Goal: Task Accomplishment & Management: Use online tool/utility

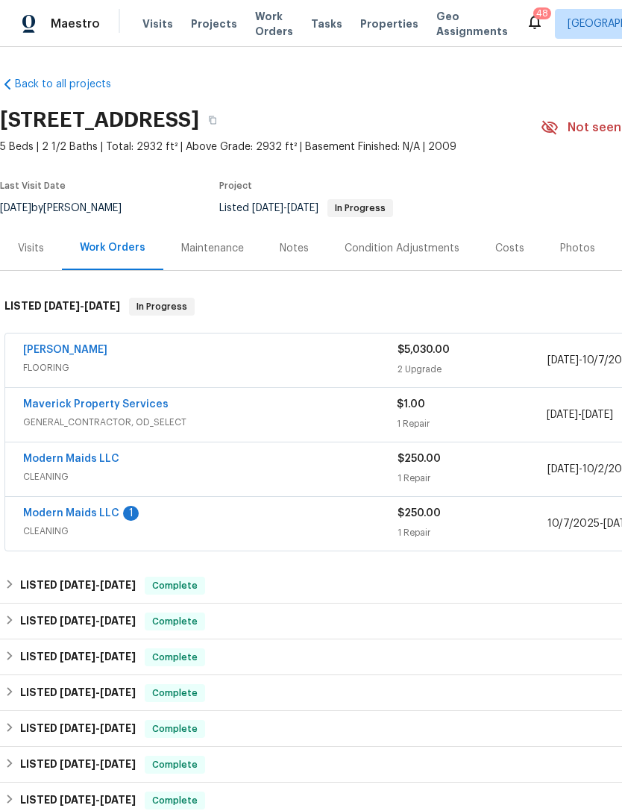
scroll to position [212, 221]
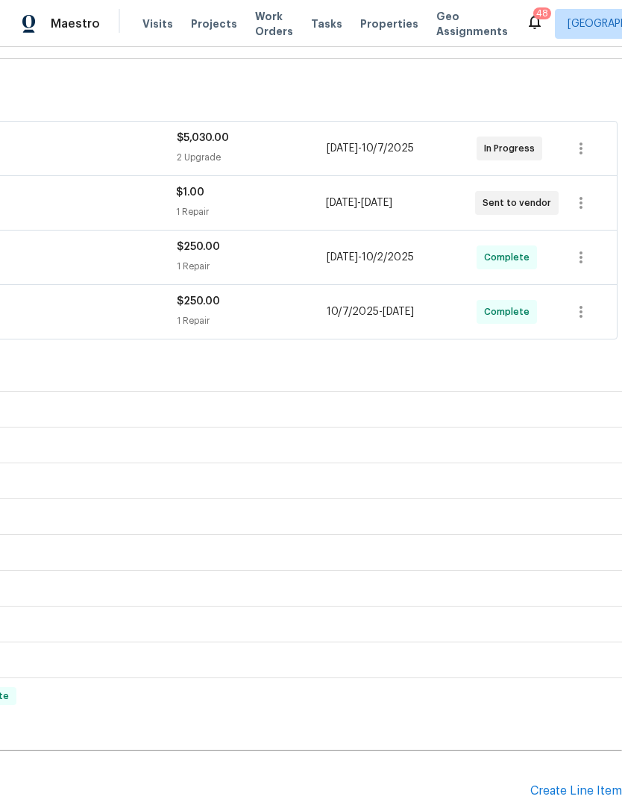
click at [128, 19] on div "Maestro Visits Projects Work Orders Tasks Properties Geo Assignments" at bounding box center [263, 24] width 526 height 30
click at [148, 28] on span "Visits" at bounding box center [158, 23] width 31 height 15
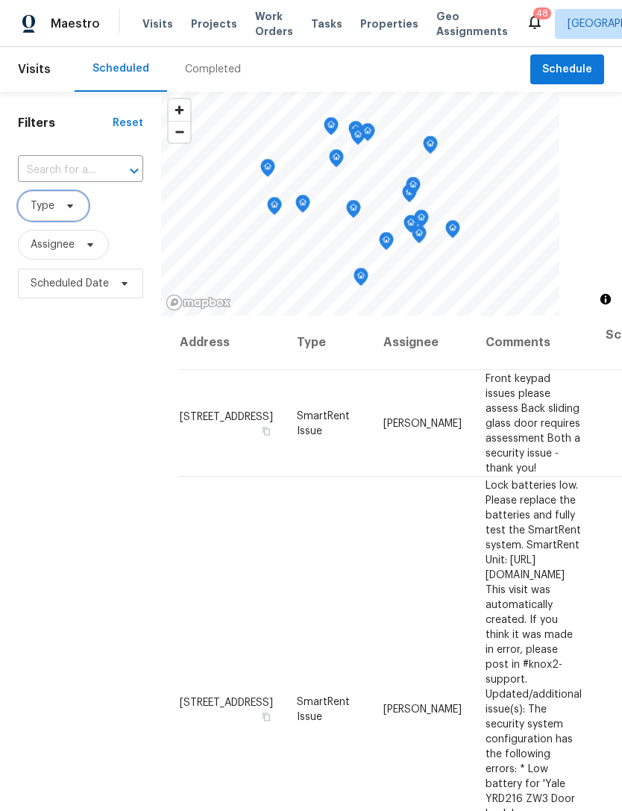
click at [61, 199] on span "Type" at bounding box center [53, 206] width 71 height 30
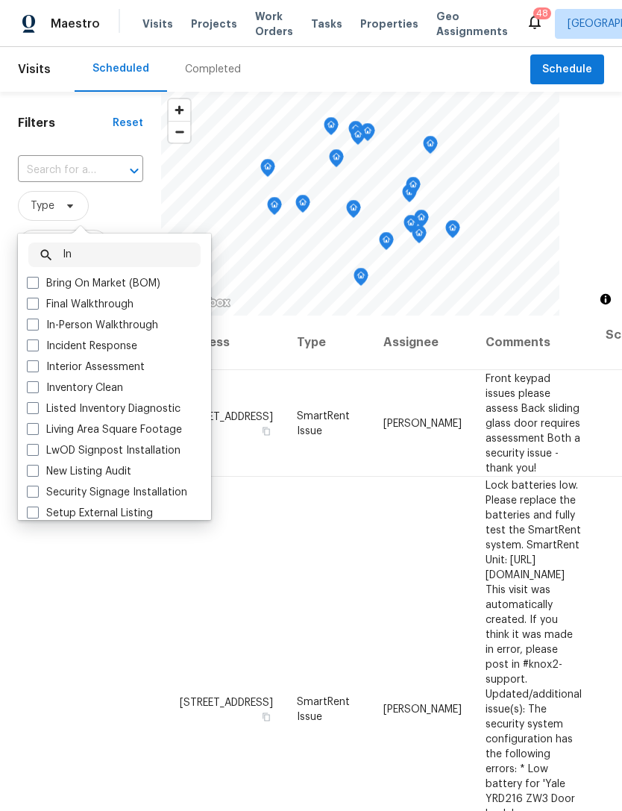
type input "In"
click at [121, 328] on label "In-Person Walkthrough" at bounding box center [92, 325] width 131 height 15
click at [37, 328] on input "In-Person Walkthrough" at bounding box center [32, 323] width 10 height 10
checkbox input "true"
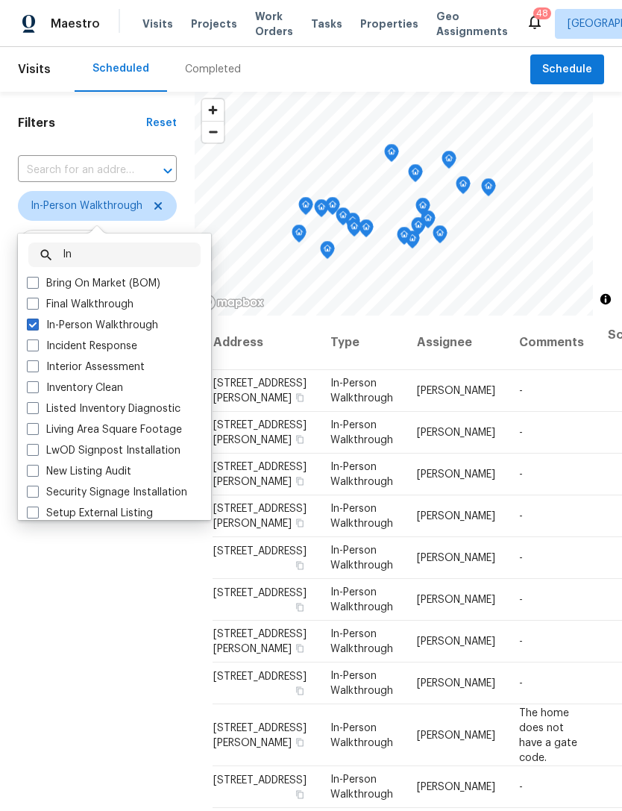
click at [119, 277] on label "Bring On Market (BOM)" at bounding box center [94, 283] width 134 height 15
click at [37, 277] on input "Bring On Market (BOM)" at bounding box center [32, 281] width 10 height 10
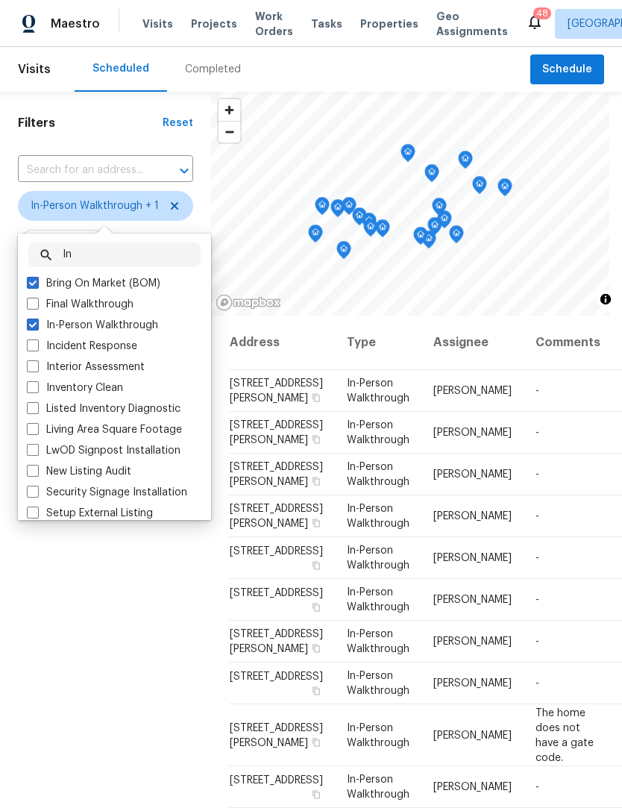
click at [81, 288] on label "Bring On Market (BOM)" at bounding box center [94, 283] width 134 height 15
click at [37, 286] on input "Bring On Market (BOM)" at bounding box center [32, 281] width 10 height 10
checkbox input "false"
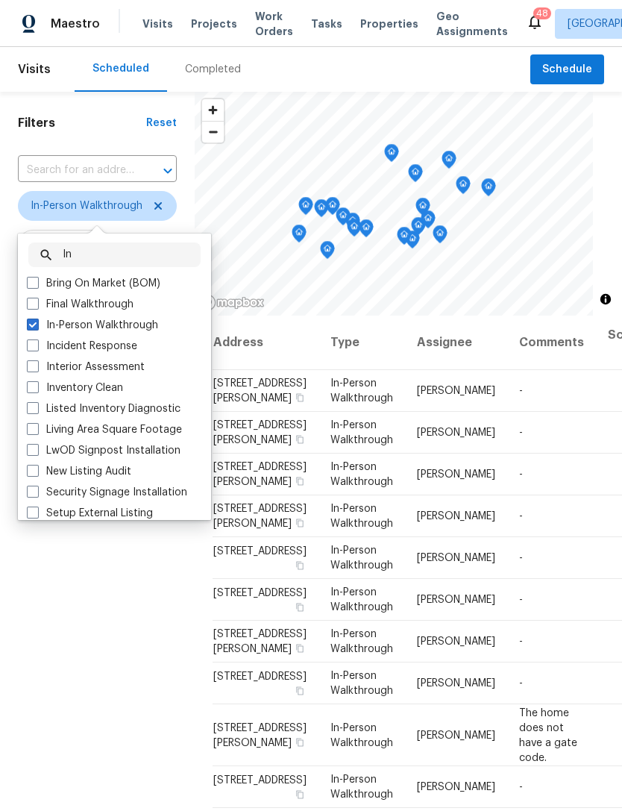
click at [136, 248] on input "In" at bounding box center [132, 255] width 138 height 25
click at [107, 257] on input "In" at bounding box center [132, 255] width 138 height 25
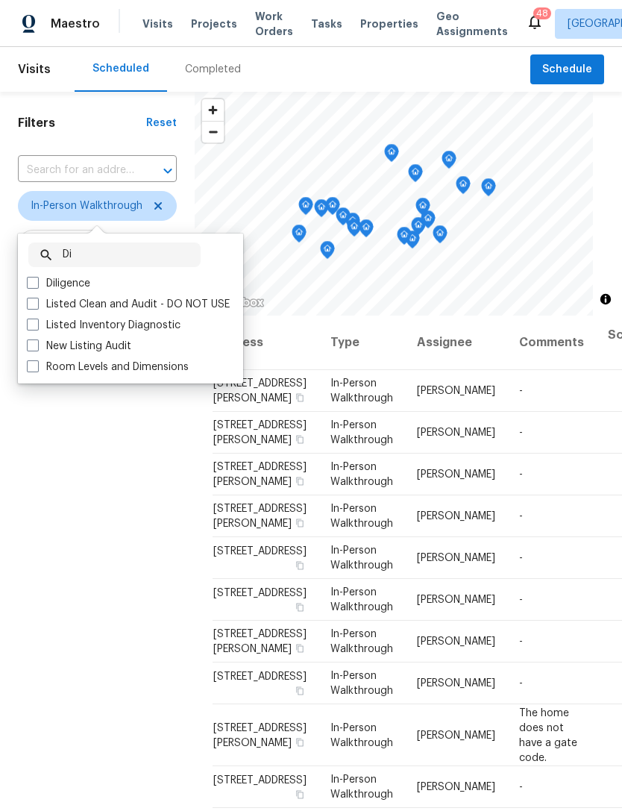
type input "Di"
click at [75, 289] on label "Diligence" at bounding box center [58, 283] width 63 height 15
click at [37, 286] on input "Diligence" at bounding box center [32, 281] width 10 height 10
checkbox input "true"
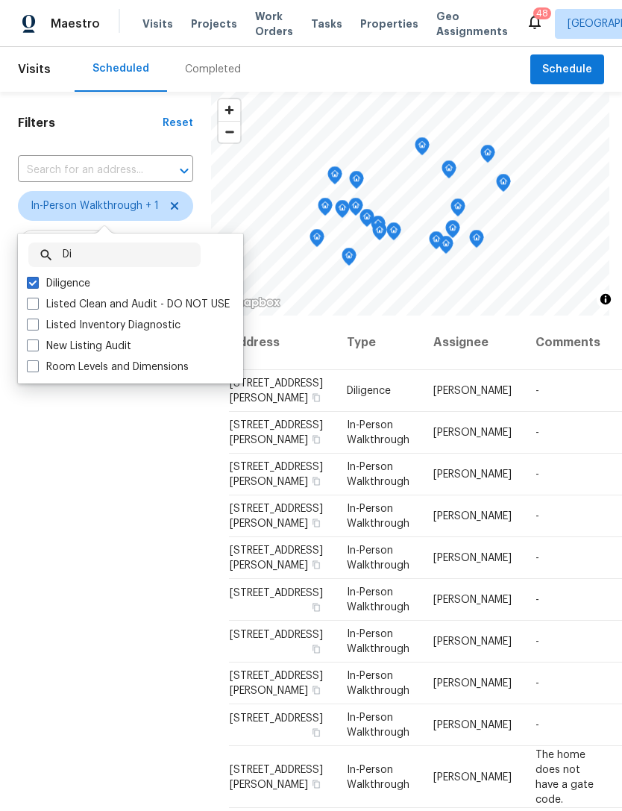
click at [156, 619] on div "Filters Reset ​ In-Person Walkthrough + 1 Assignee Scheduled Date" at bounding box center [105, 528] width 211 height 873
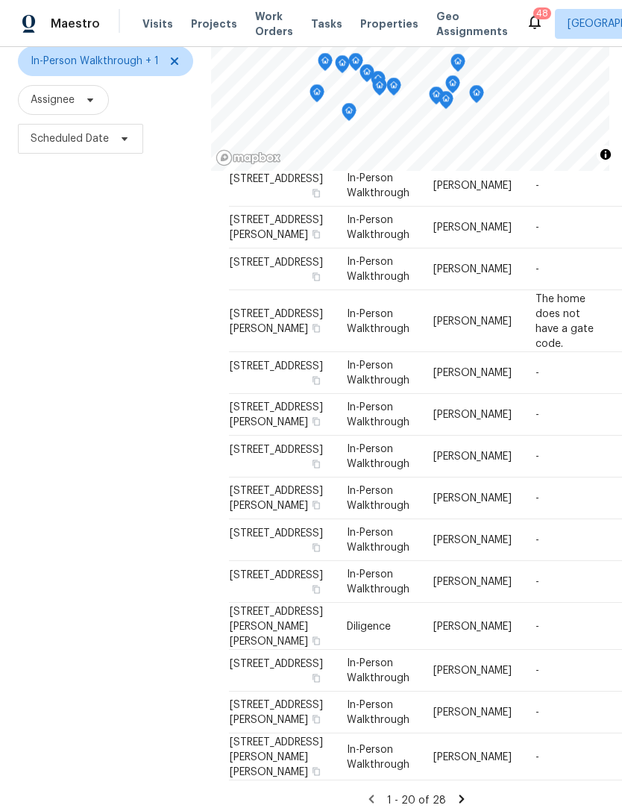
scroll to position [144, 0]
